Goal: Browse casually: Explore the website without a specific task or goal

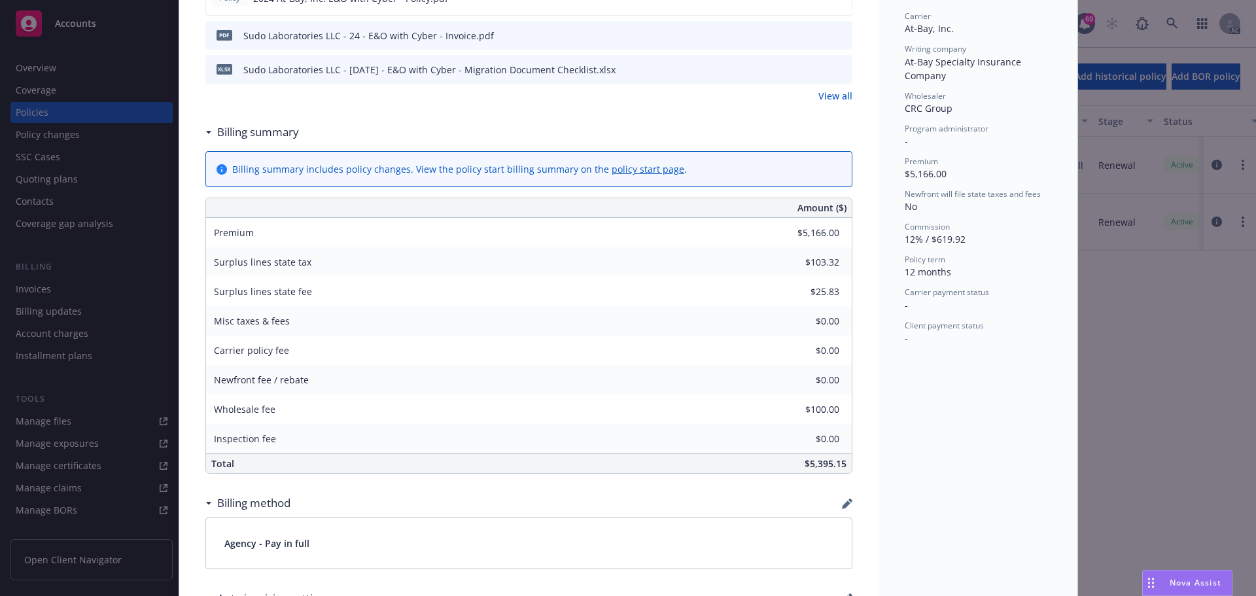
scroll to position [262, 0]
